Goal: Transaction & Acquisition: Purchase product/service

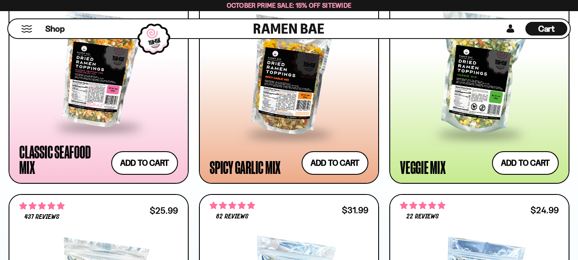
scroll to position [566, 0]
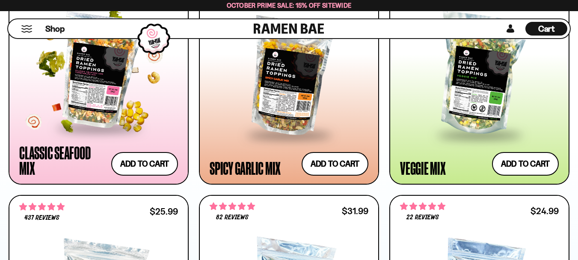
click at [93, 82] on div at bounding box center [98, 70] width 159 height 112
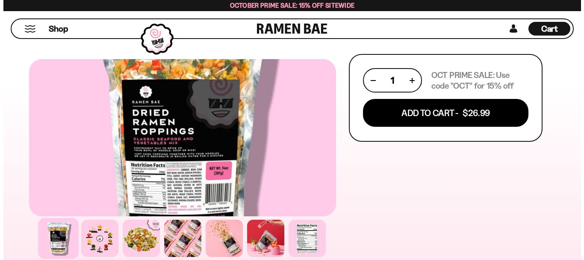
scroll to position [442, 0]
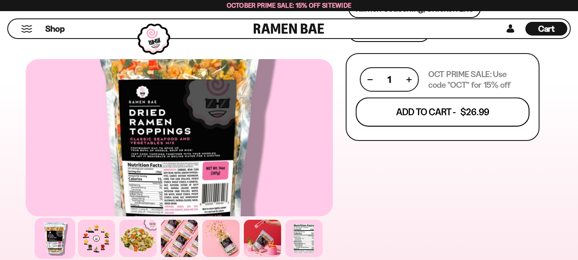
click at [416, 120] on button "Add To Cart - $26.99" at bounding box center [442, 111] width 174 height 29
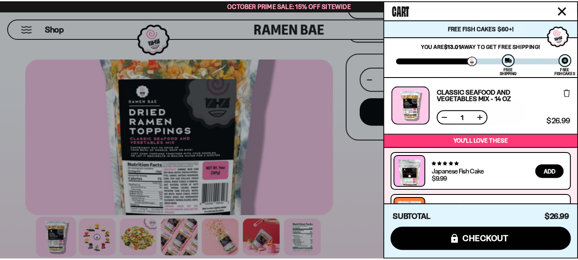
scroll to position [77, 0]
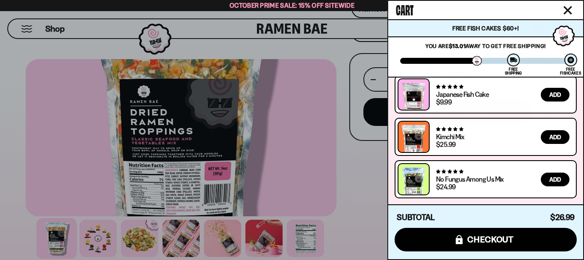
click at [356, 174] on div at bounding box center [292, 130] width 584 height 260
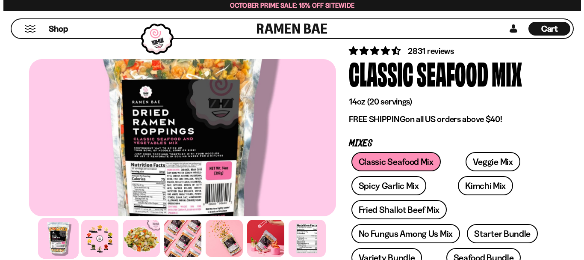
scroll to position [0, 0]
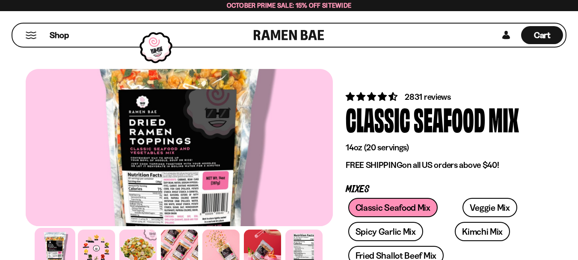
click at [29, 38] on button "Mobile Menu Trigger" at bounding box center [31, 35] width 12 height 7
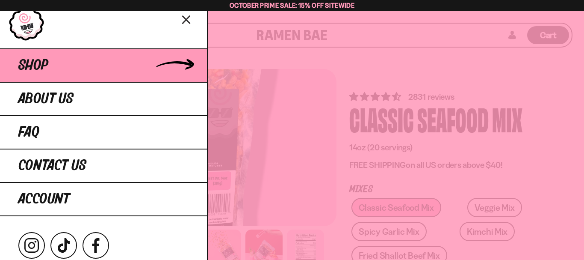
click at [53, 72] on link "Shop" at bounding box center [103, 64] width 207 height 33
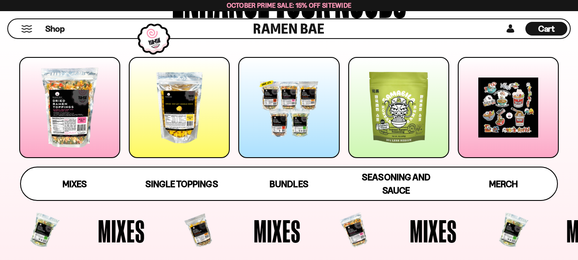
scroll to position [116, 0]
click at [392, 179] on span "Seasoning and Sauce" at bounding box center [396, 183] width 68 height 25
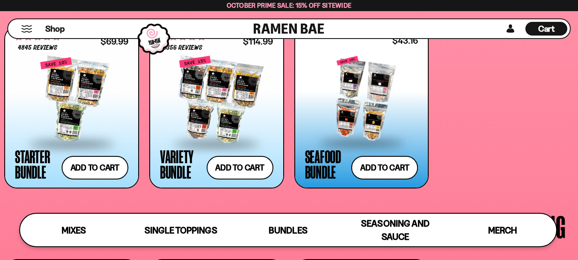
scroll to position [1668, 0]
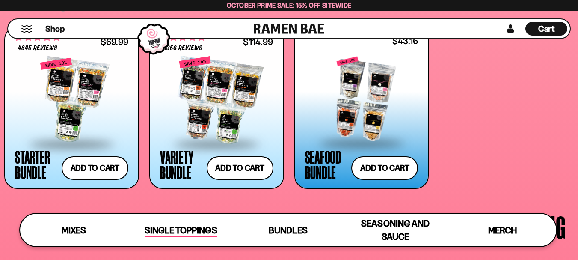
click at [198, 230] on span "Single Toppings" at bounding box center [181, 230] width 72 height 12
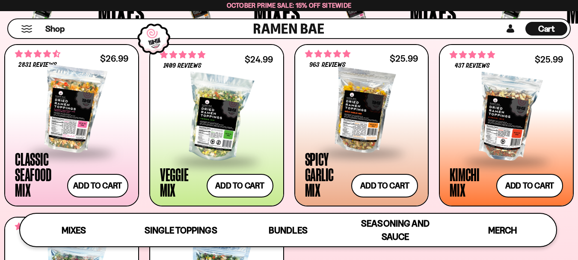
scroll to position [325, 0]
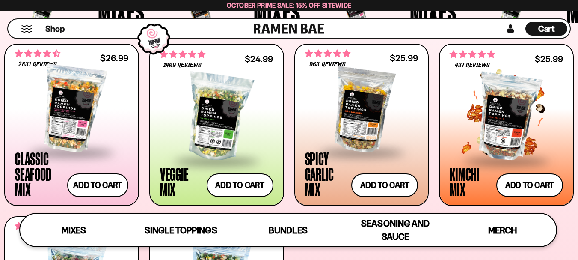
click at [505, 153] on span at bounding box center [506, 162] width 104 height 30
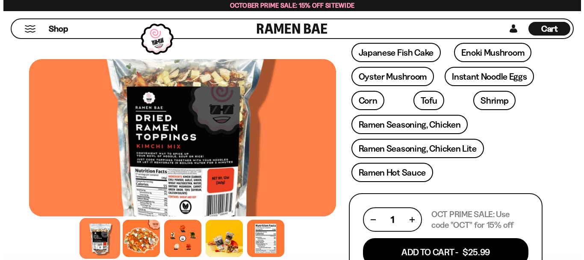
scroll to position [303, 0]
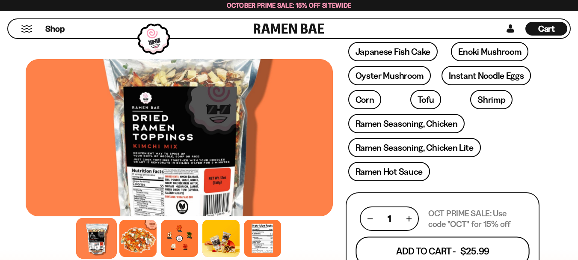
click at [437, 245] on button "Add To Cart - $25.99" at bounding box center [442, 250] width 174 height 29
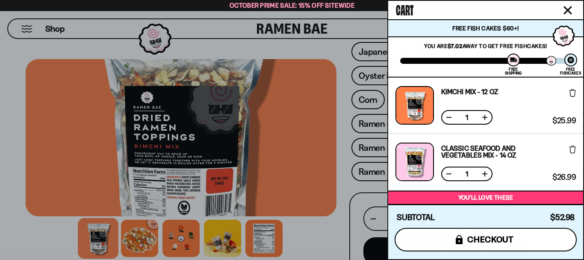
click at [490, 245] on button "icons8-lock checkout" at bounding box center [486, 239] width 182 height 24
